Goal: Complete application form: Complete application form

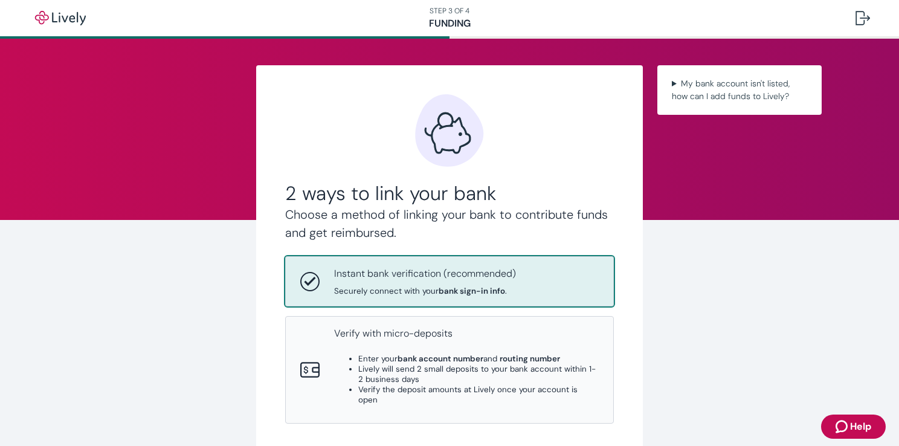
click at [462, 280] on p "Instant bank verification (recommended)" at bounding box center [425, 274] width 182 height 15
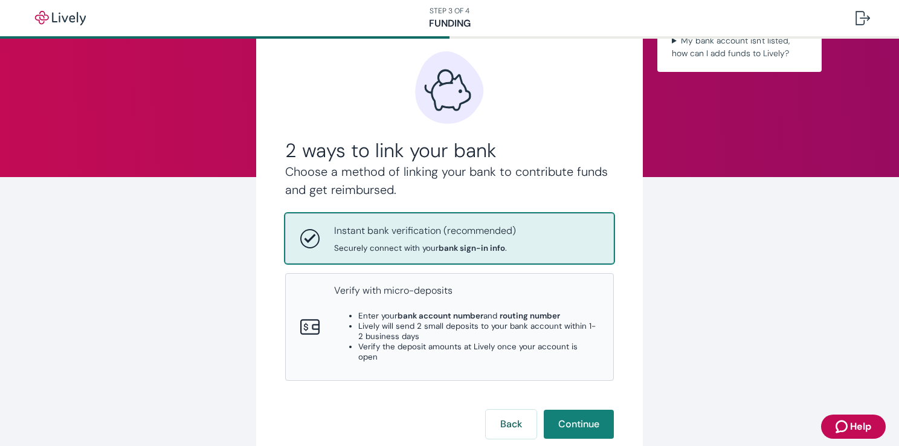
scroll to position [118, 0]
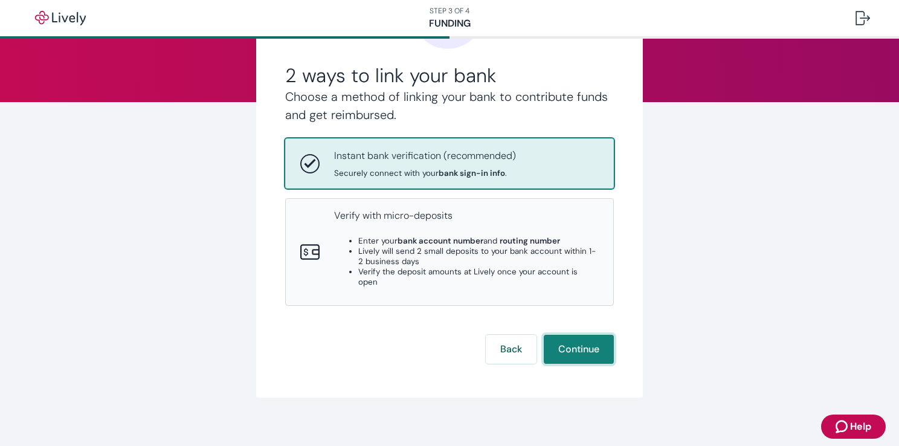
click at [576, 345] on button "Continue" at bounding box center [579, 349] width 70 height 29
click at [464, 158] on p "Instant bank verification (recommended)" at bounding box center [425, 156] width 182 height 15
click at [515, 342] on button "Back" at bounding box center [511, 349] width 51 height 29
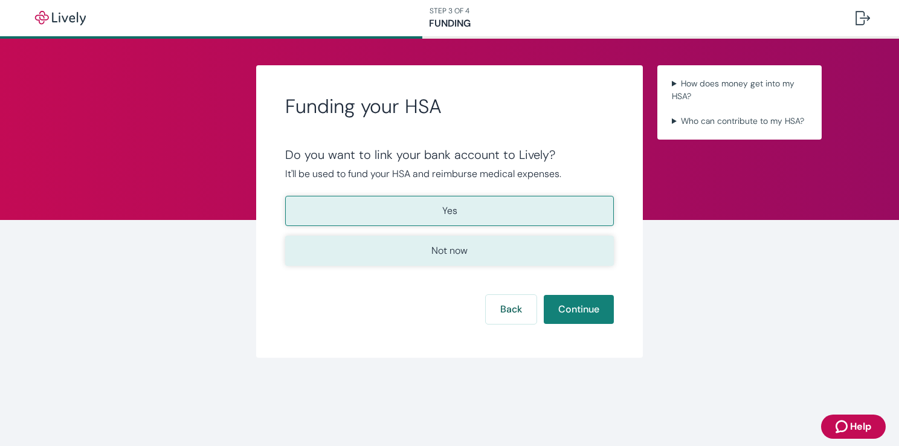
click at [474, 256] on button "Not now" at bounding box center [449, 251] width 329 height 30
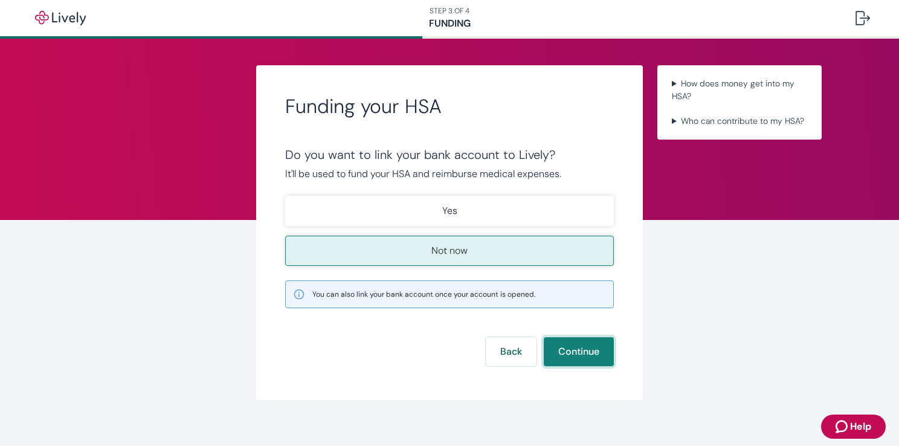
click at [569, 348] on button "Continue" at bounding box center [579, 351] width 70 height 29
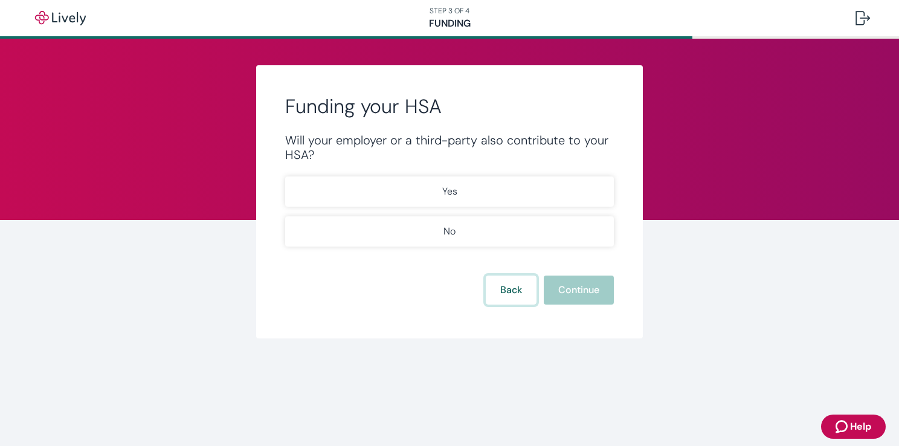
click at [504, 292] on button "Back" at bounding box center [511, 290] width 51 height 29
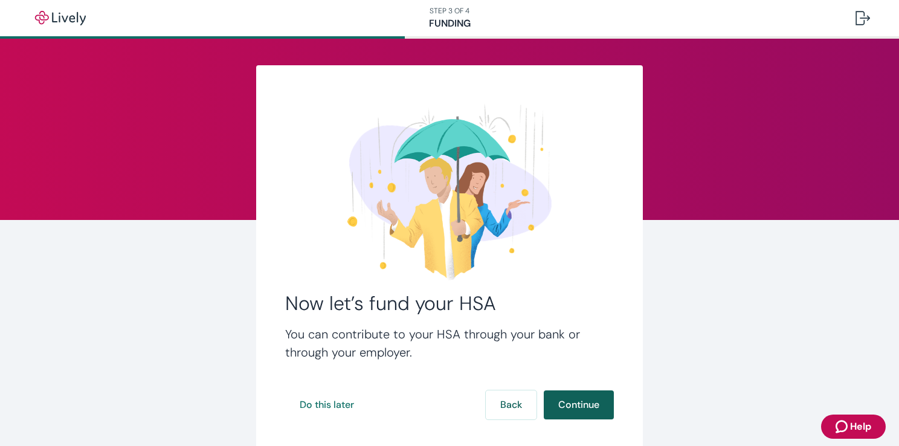
click at [562, 407] on button "Continue" at bounding box center [579, 404] width 70 height 29
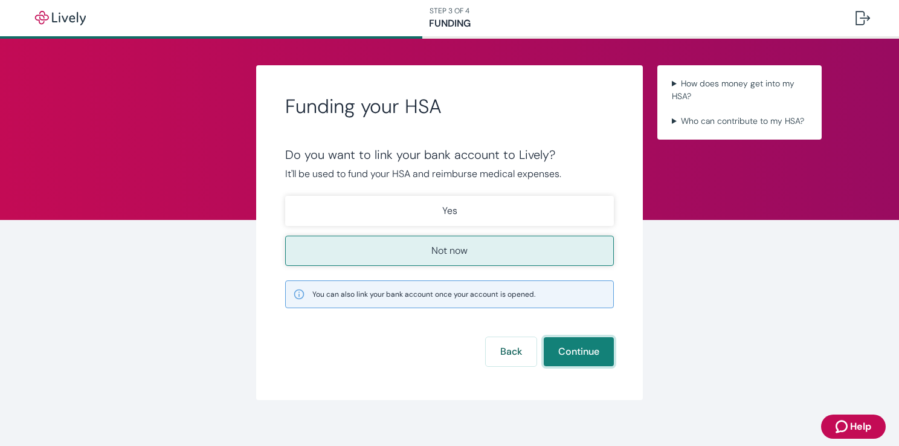
click at [571, 347] on button "Continue" at bounding box center [579, 351] width 70 height 29
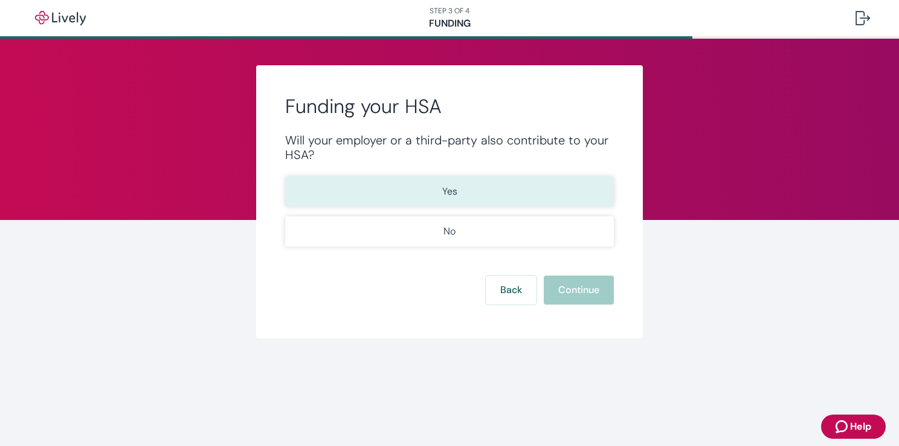
click at [462, 201] on button "Yes" at bounding box center [449, 192] width 329 height 30
click at [580, 294] on button "Continue" at bounding box center [579, 290] width 70 height 29
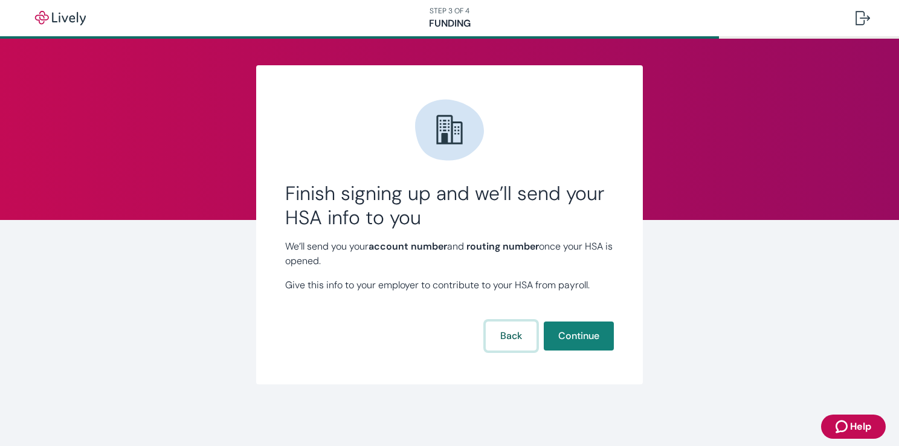
click at [517, 341] on button "Back" at bounding box center [511, 336] width 51 height 29
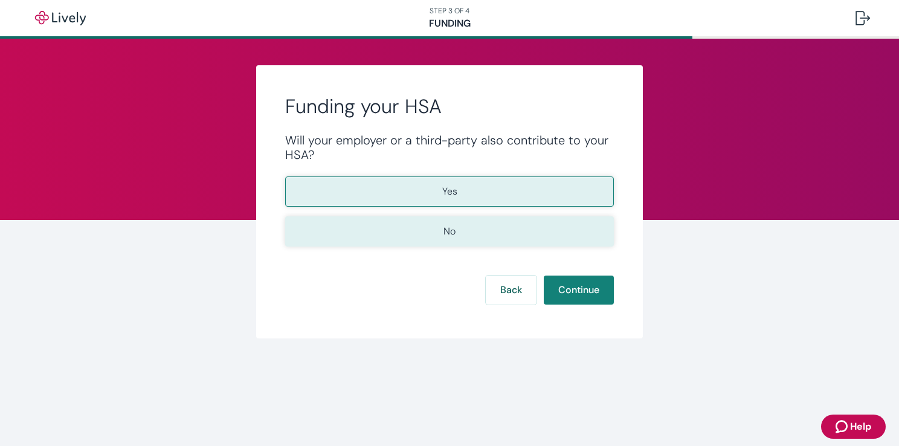
click at [496, 236] on button "No" at bounding box center [449, 231] width 329 height 30
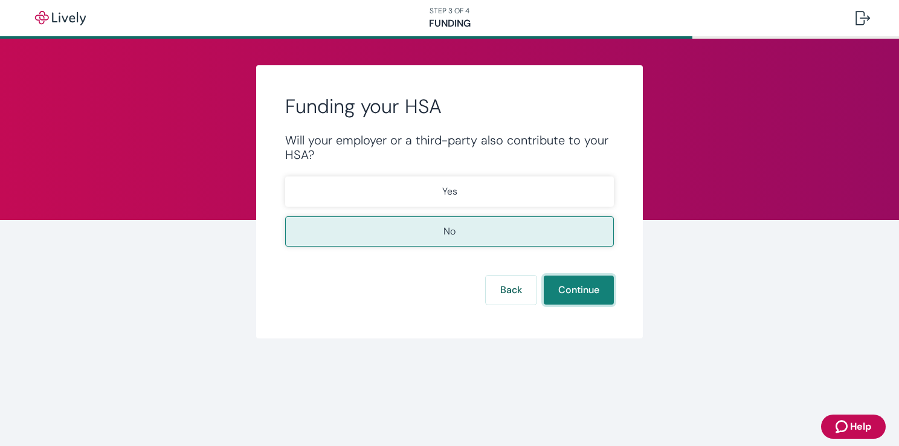
click at [583, 293] on button "Continue" at bounding box center [579, 290] width 70 height 29
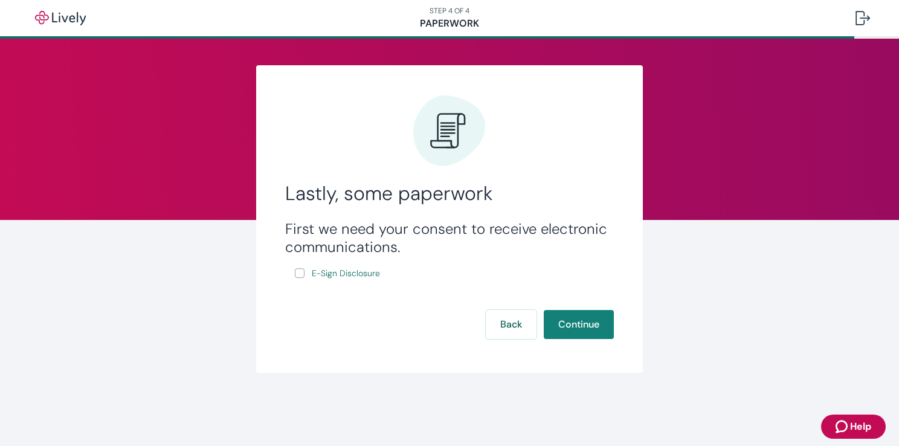
click at [302, 275] on input "E-Sign Disclosure" at bounding box center [300, 273] width 10 height 10
checkbox input "true"
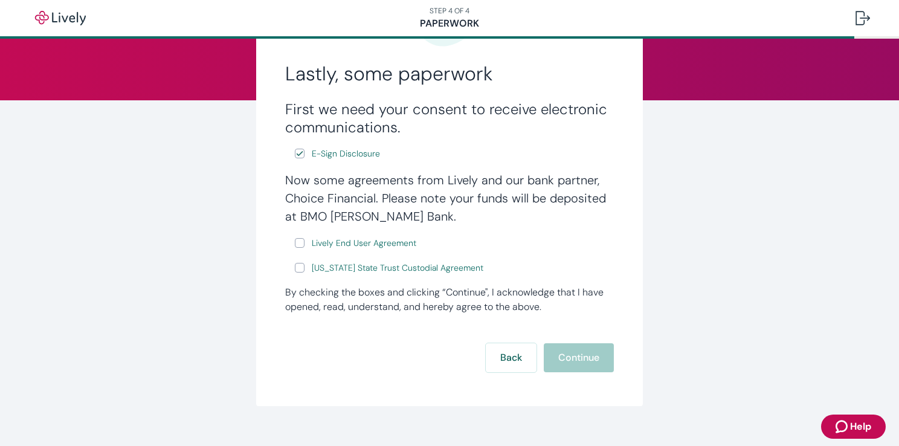
scroll to position [121, 0]
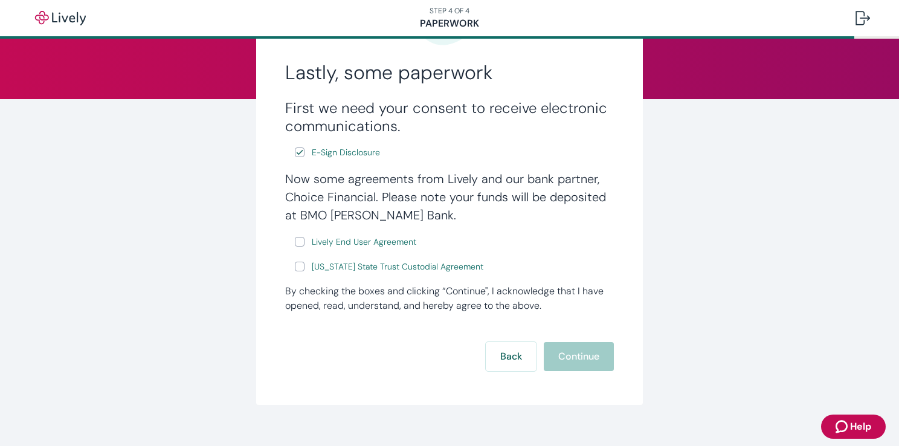
click at [295, 244] on input "Lively End User Agreement" at bounding box center [300, 242] width 10 height 10
checkbox input "true"
click at [295, 273] on label "[US_STATE] State Trust Custodial Agreement" at bounding box center [390, 266] width 191 height 15
click at [295, 271] on input "[US_STATE] State Trust Custodial Agreement" at bounding box center [300, 267] width 10 height 10
click at [295, 273] on label "[US_STATE] State Trust Custodial Agreement" at bounding box center [390, 266] width 191 height 15
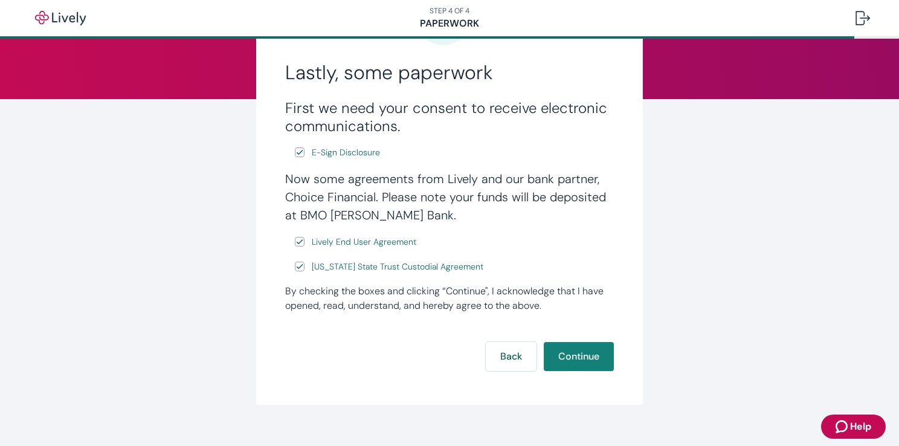
click at [295, 271] on input "[US_STATE] State Trust Custodial Agreement" at bounding box center [300, 267] width 10 height 10
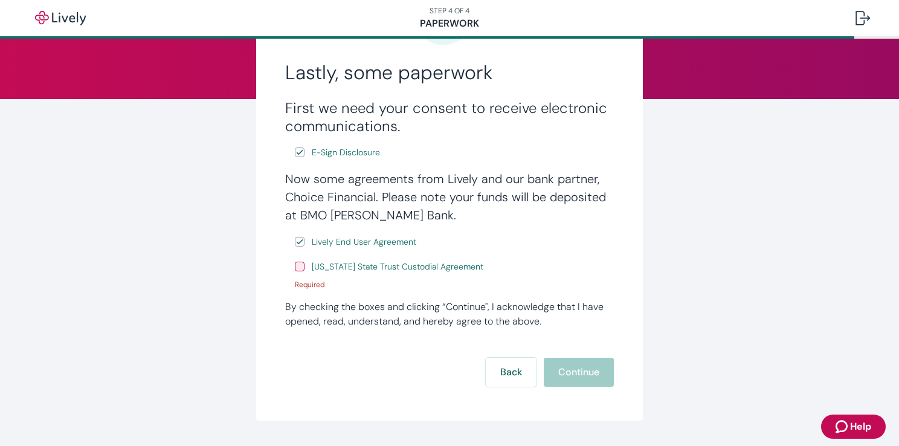
click at [299, 267] on input "[US_STATE] State Trust Custodial Agreement" at bounding box center [300, 267] width 10 height 10
checkbox input "true"
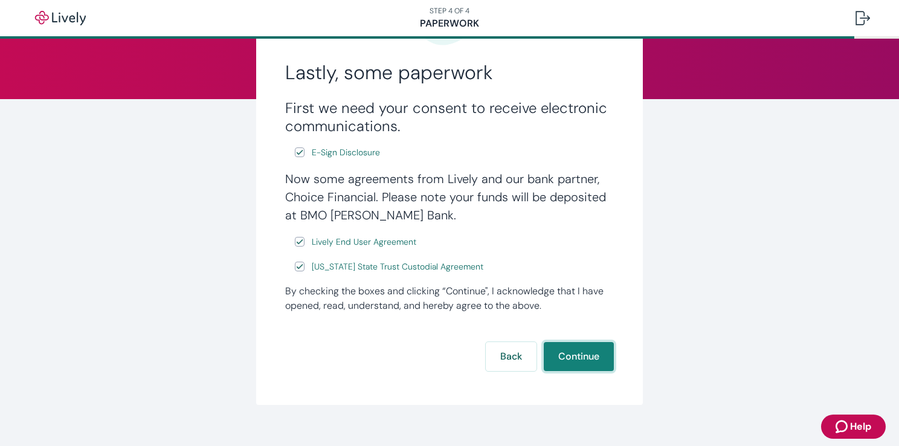
click at [560, 353] on button "Continue" at bounding box center [579, 356] width 70 height 29
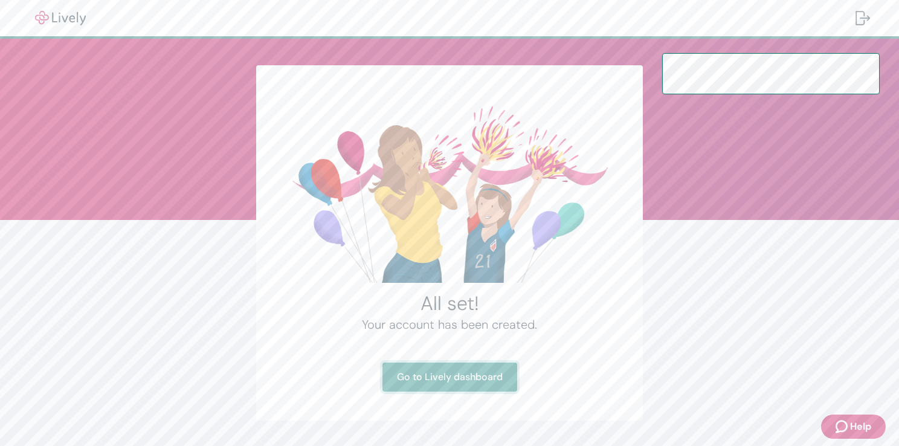
click at [486, 375] on link "Go to Lively dashboard" at bounding box center [450, 377] width 135 height 29
